Goal: Complete application form

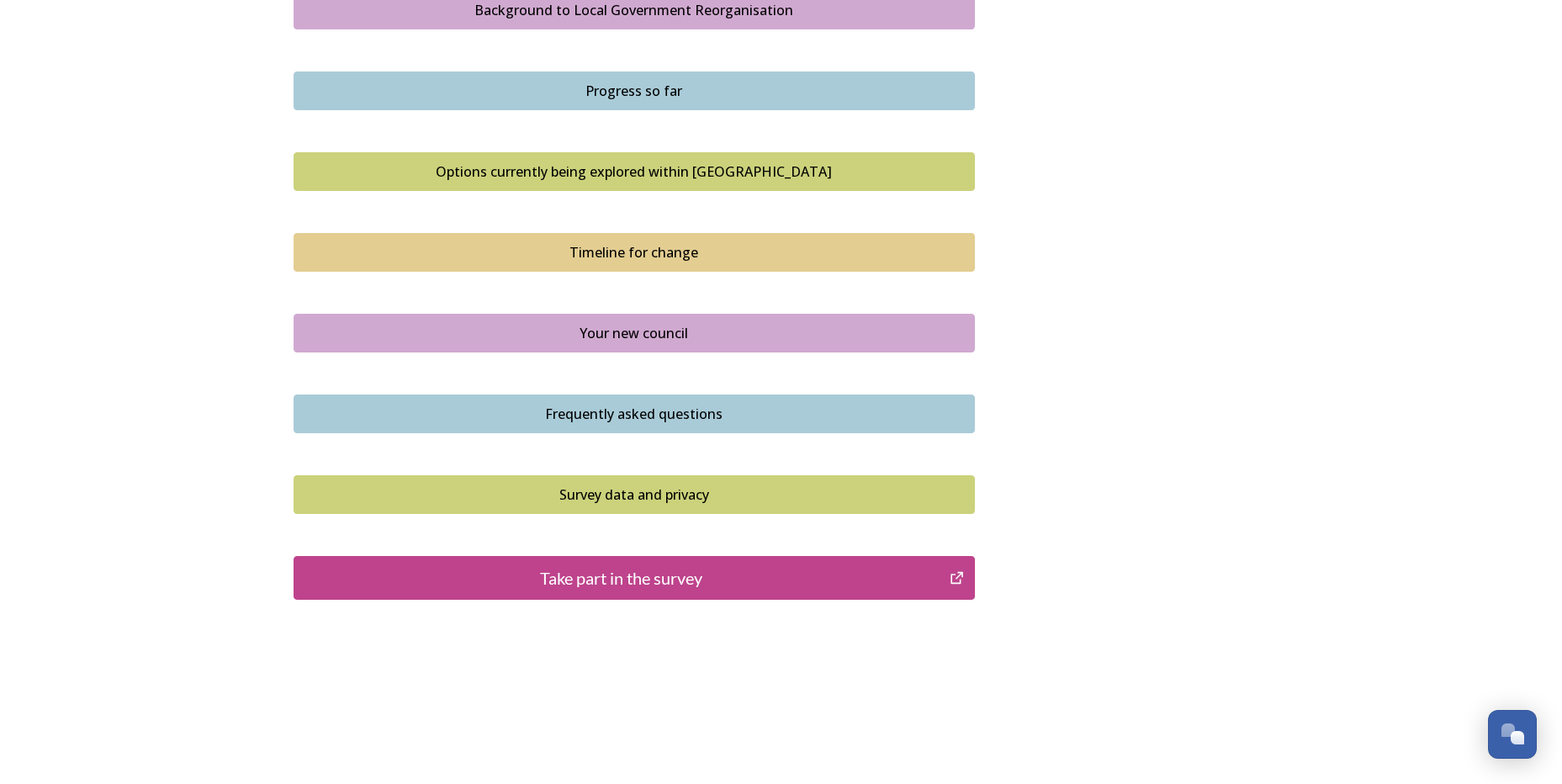
scroll to position [1026, 0]
click at [379, 588] on div "Take part in the survey" at bounding box center [623, 577] width 639 height 25
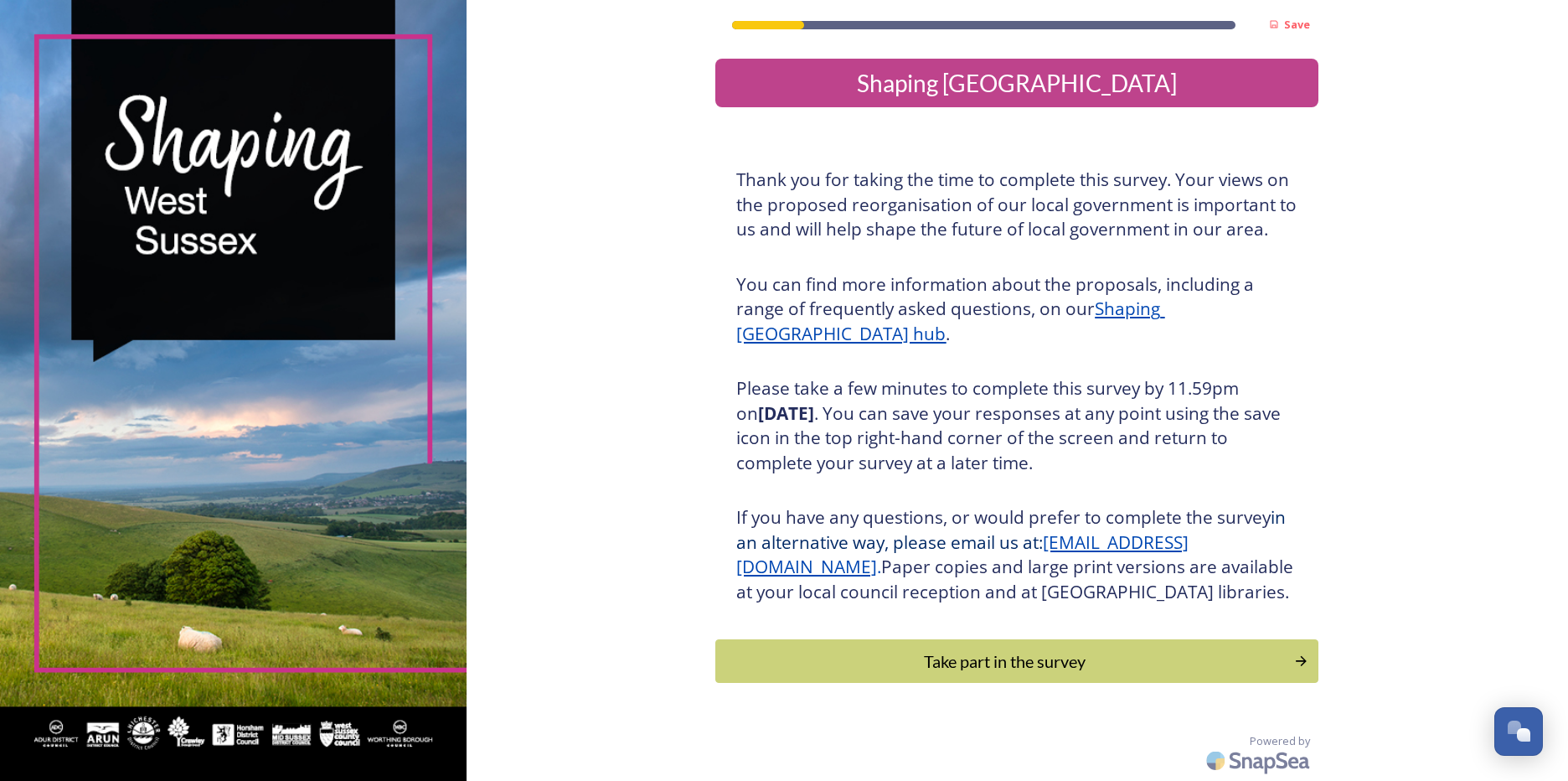
scroll to position [24, 0]
click at [770, 644] on button "Take part in the survey" at bounding box center [1017, 661] width 609 height 44
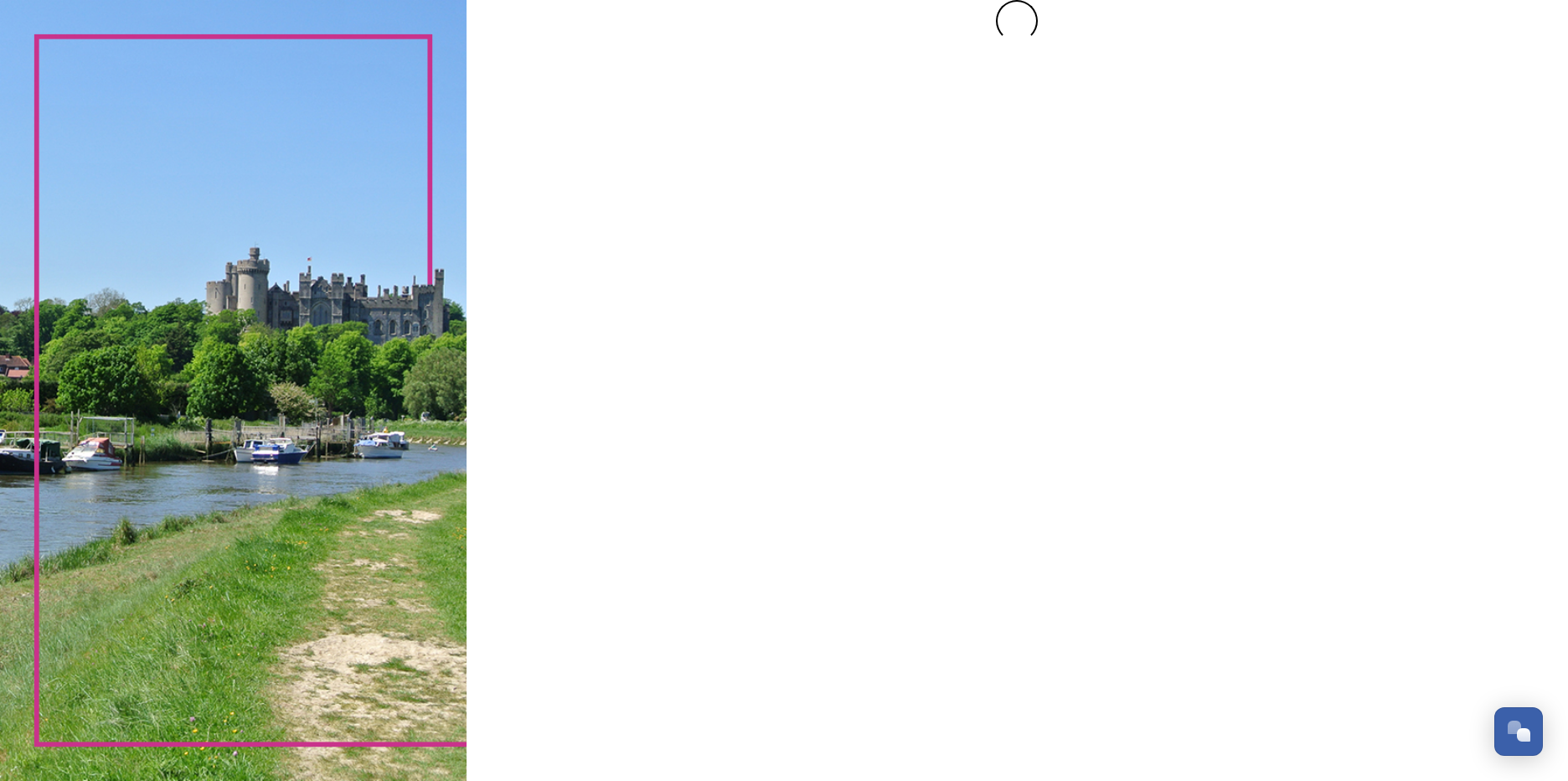
scroll to position [0, 0]
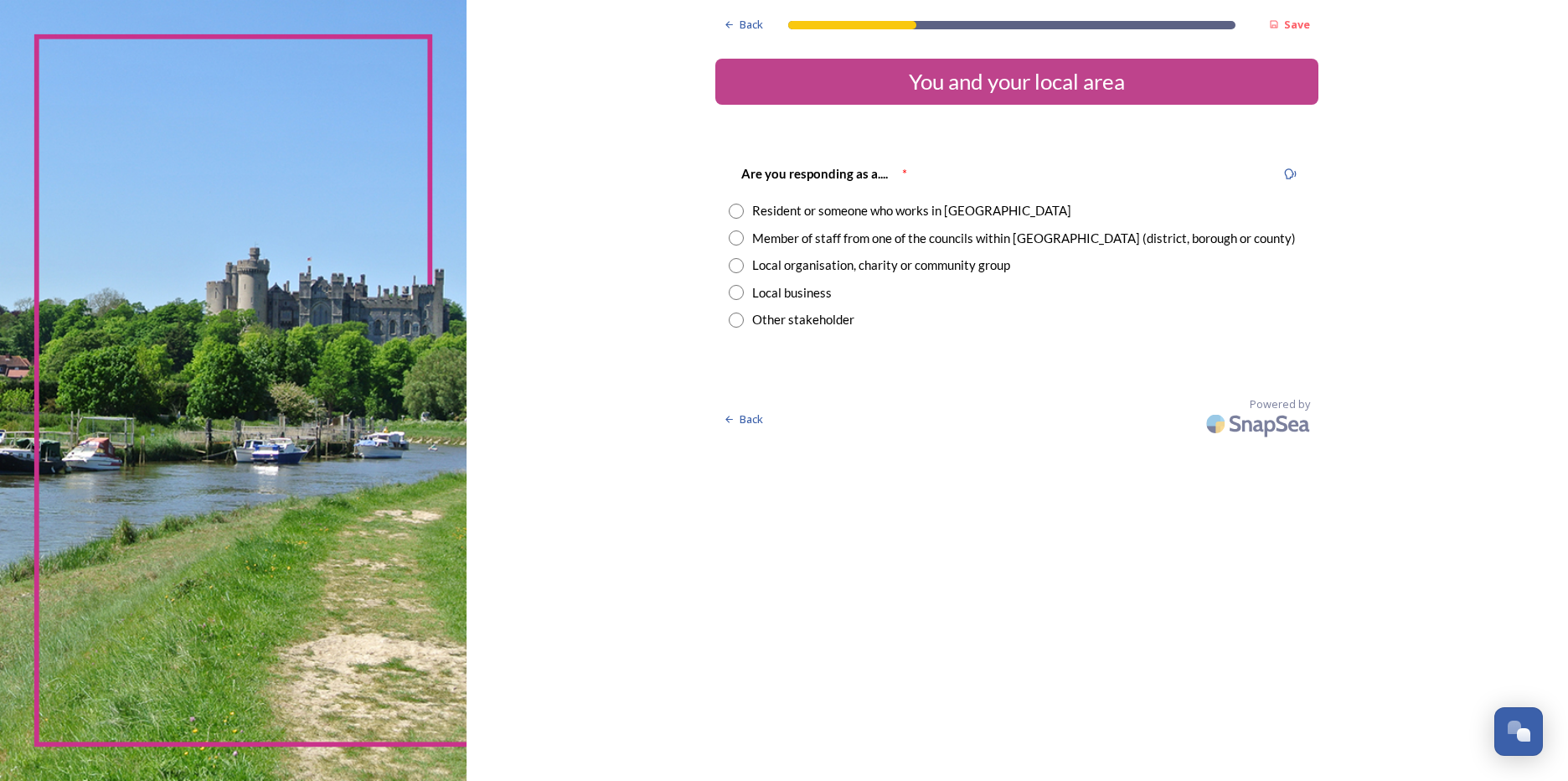
click at [781, 231] on div "Member of staff from one of the councils within [GEOGRAPHIC_DATA] (district, bo…" at bounding box center [1023, 238] width 544 height 19
radio input "true"
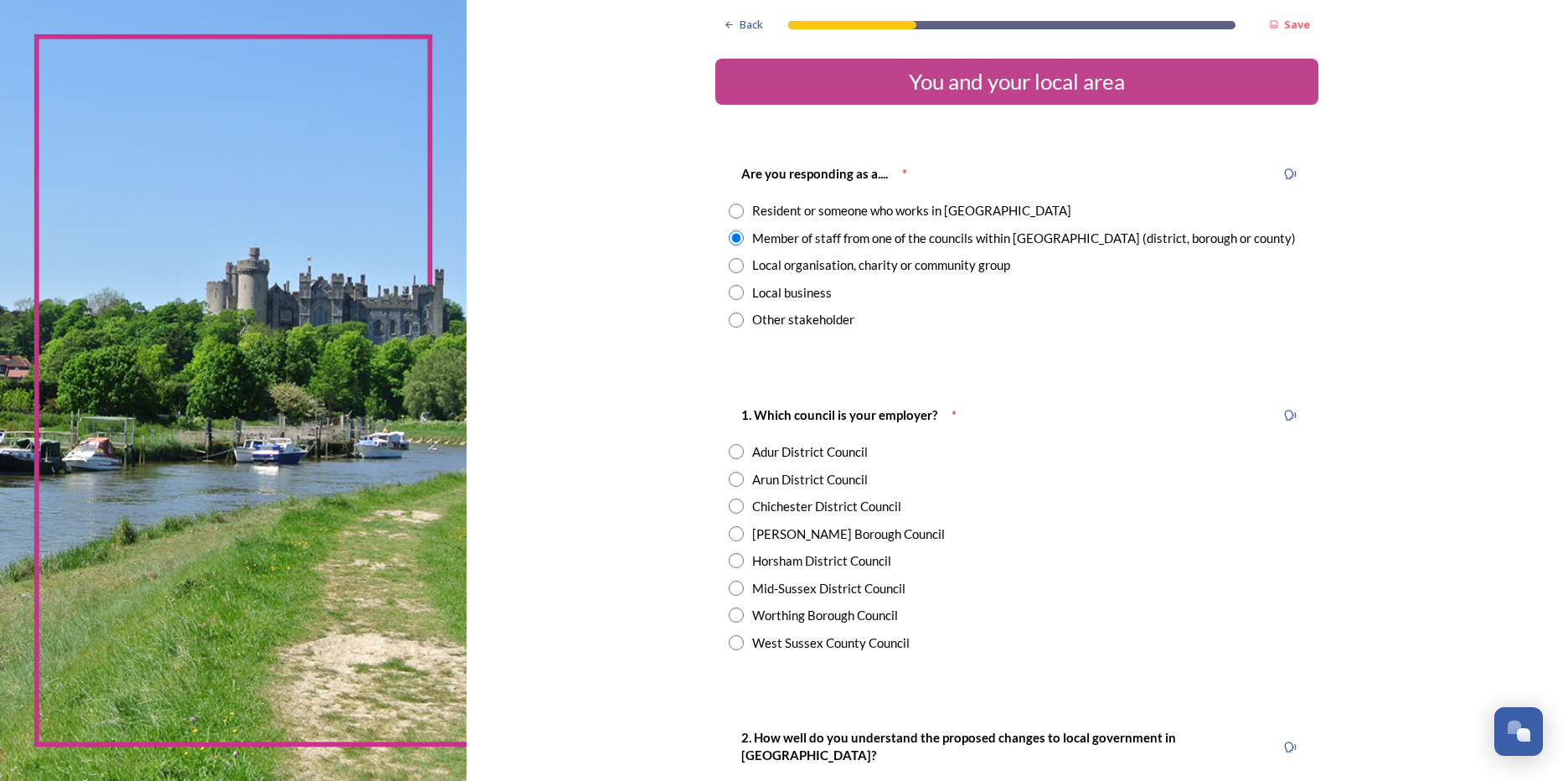
click at [729, 205] on input "radio" at bounding box center [736, 211] width 15 height 15
radio input "true"
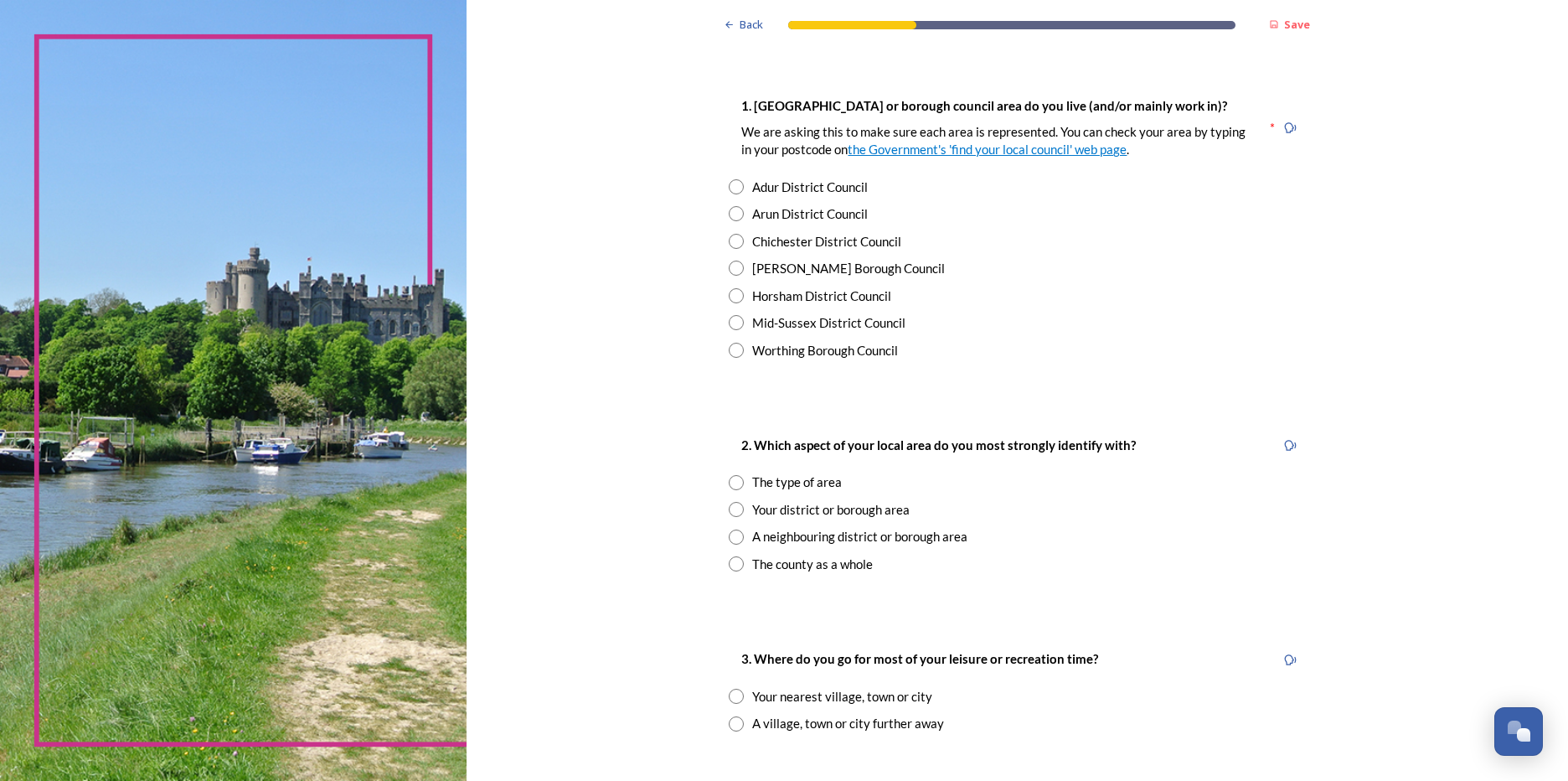
scroll to position [335, 0]
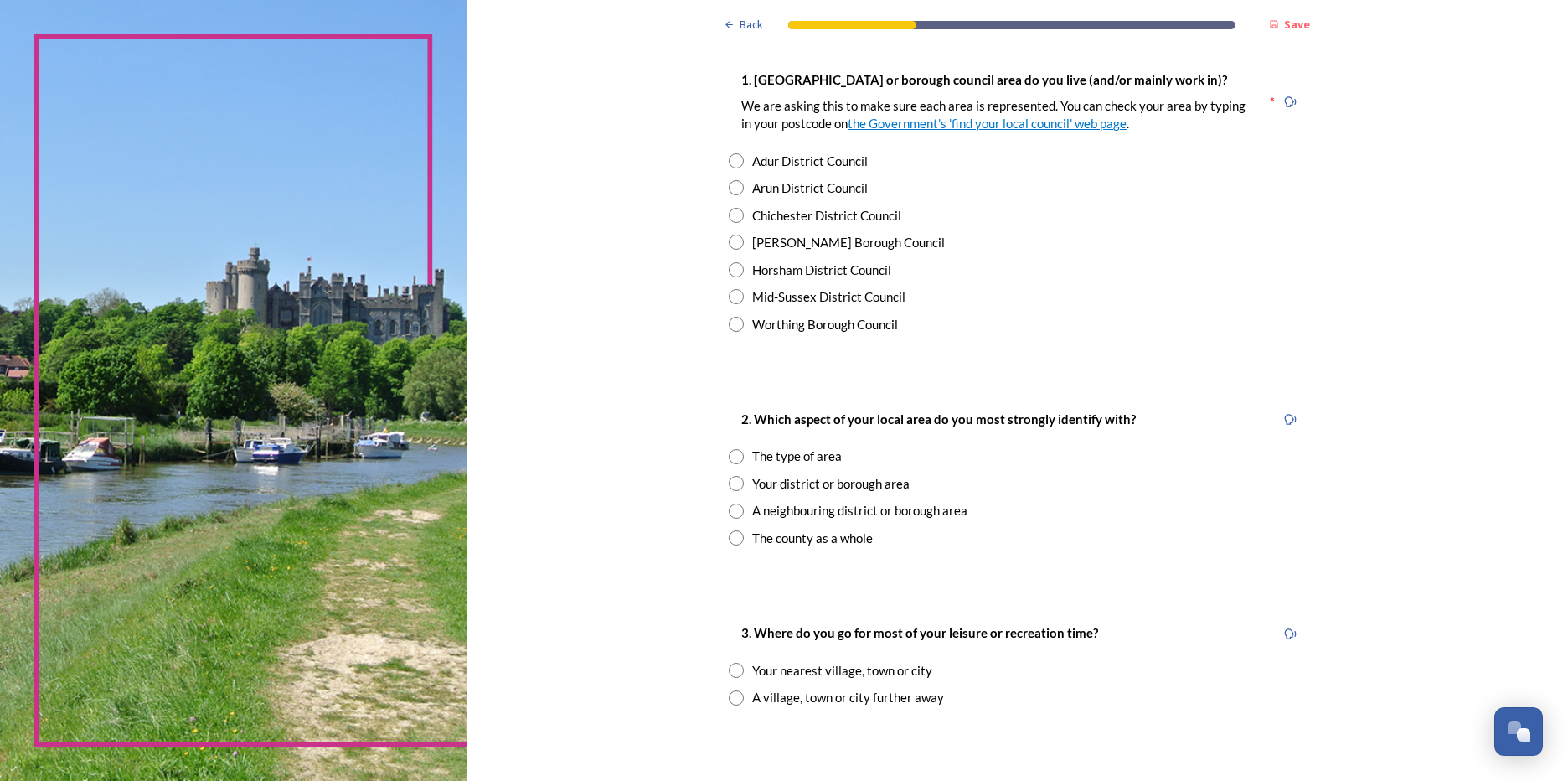
click at [734, 226] on div "1. [GEOGRAPHIC_DATA] or borough council area do you live (and/or mainly work in…" at bounding box center [1016, 201] width 603 height 297
click at [731, 218] on input "radio" at bounding box center [736, 215] width 15 height 15
radio input "true"
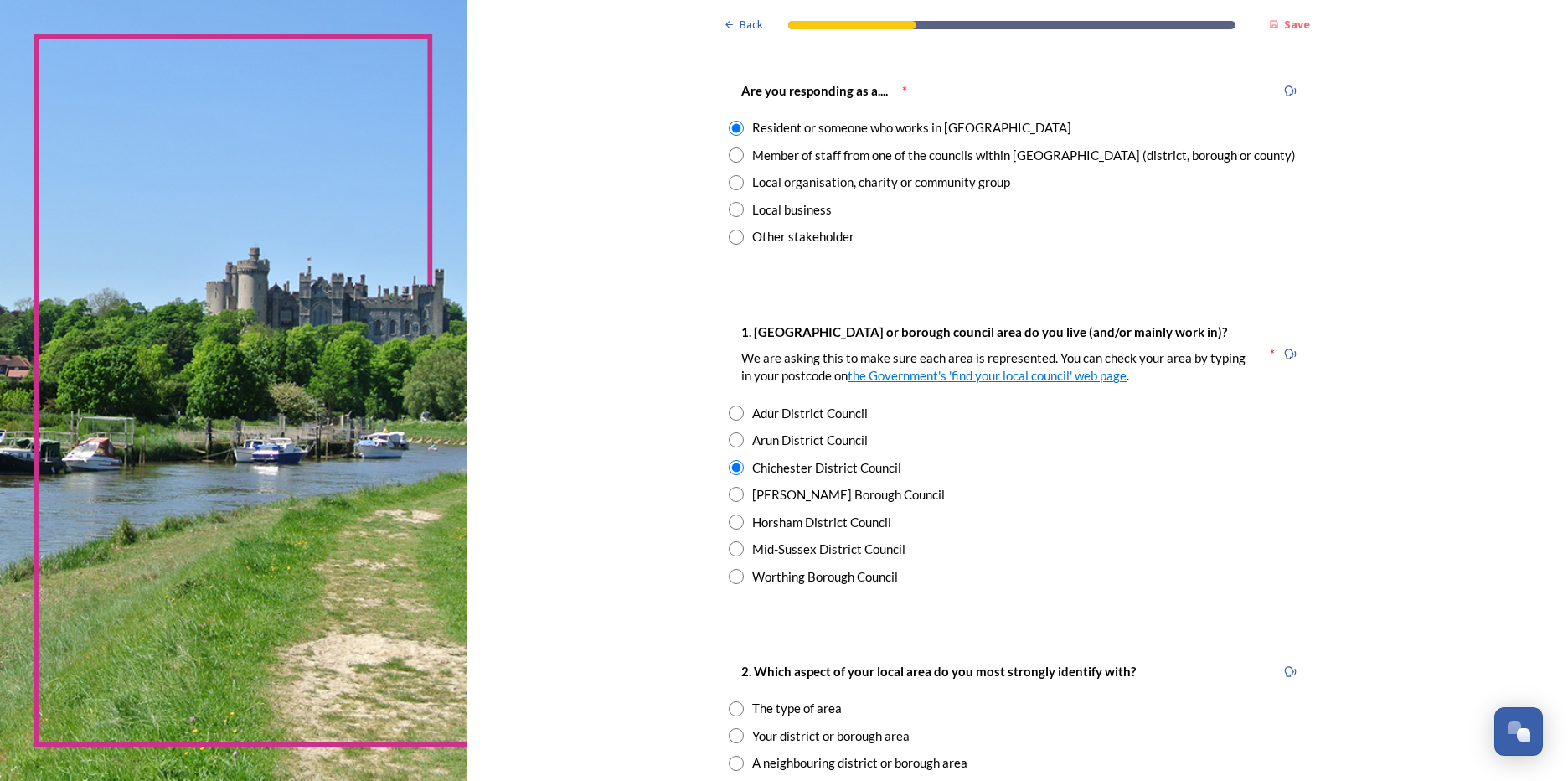
scroll to position [0, 0]
